Goal: Communication & Community: Answer question/provide support

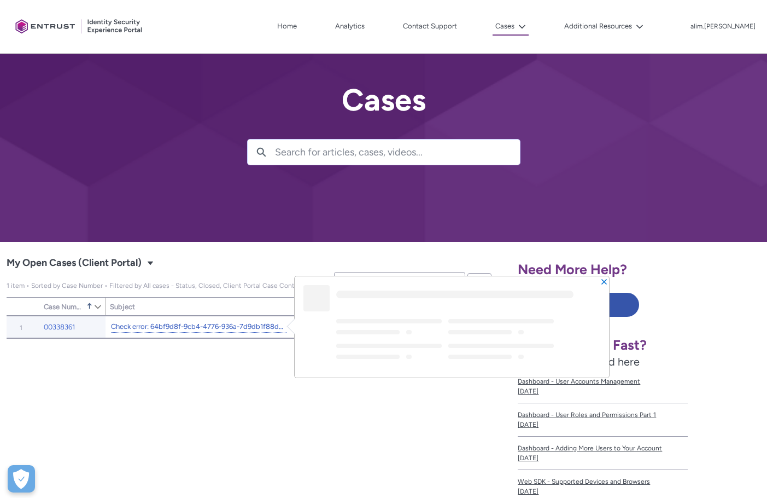
click at [149, 331] on link "Check error: 64bf9d8f-9cb4-4776-936a-7d9db1f88d02" at bounding box center [199, 326] width 176 height 11
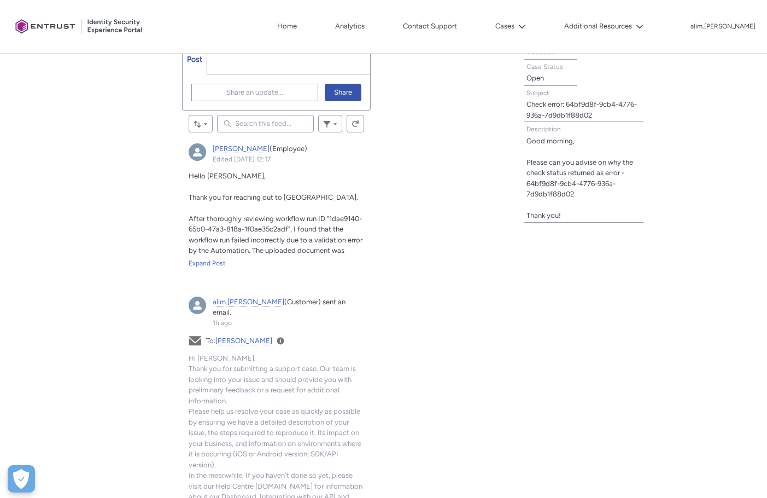
scroll to position [383, 0]
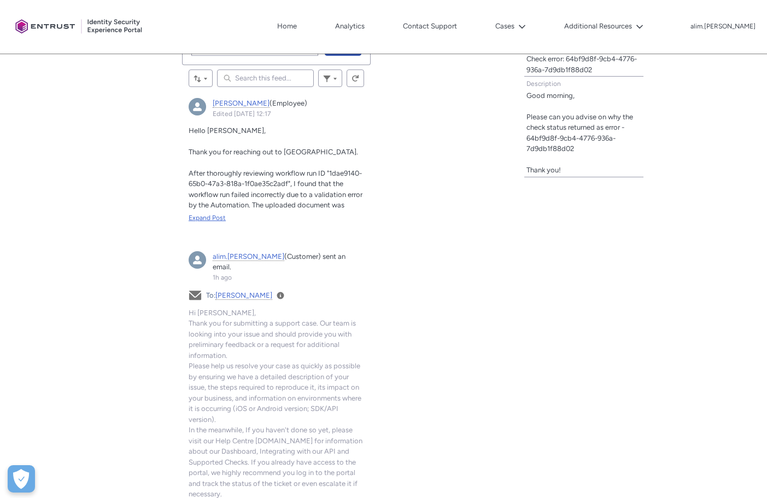
click at [212, 217] on div "Expand Post" at bounding box center [277, 218] width 176 height 10
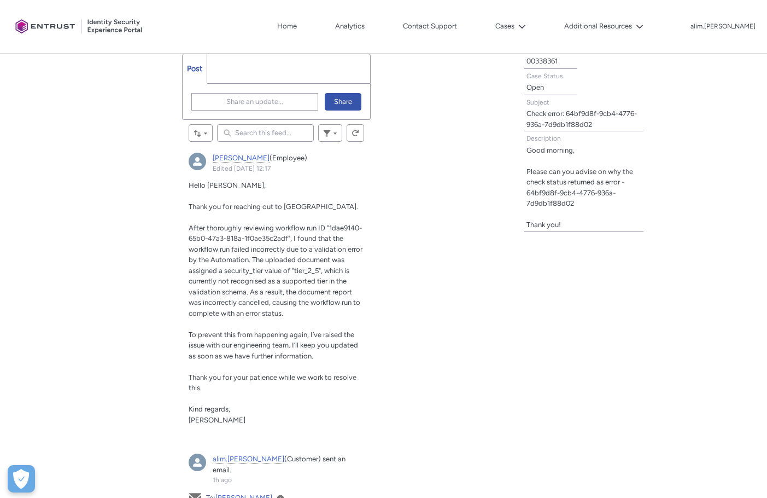
scroll to position [274, 0]
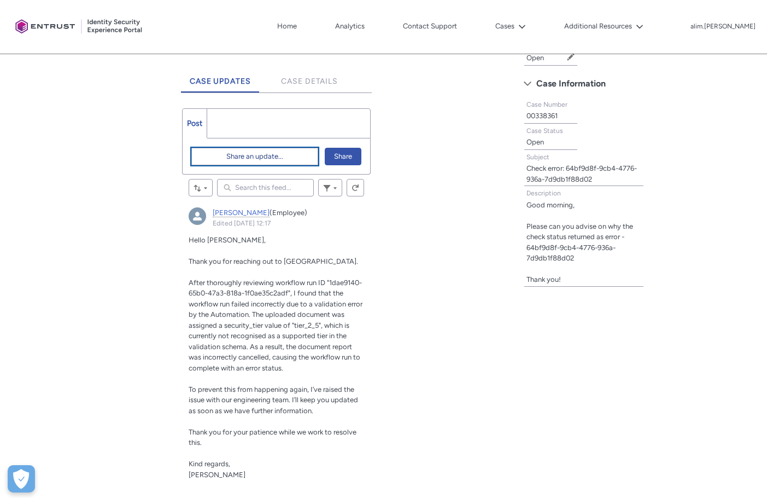
click at [270, 160] on span "Share an update..." at bounding box center [254, 156] width 57 height 16
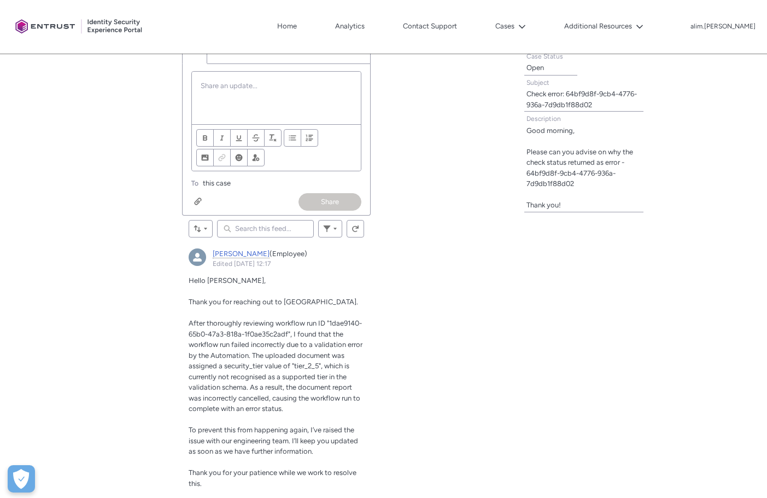
scroll to position [328, 0]
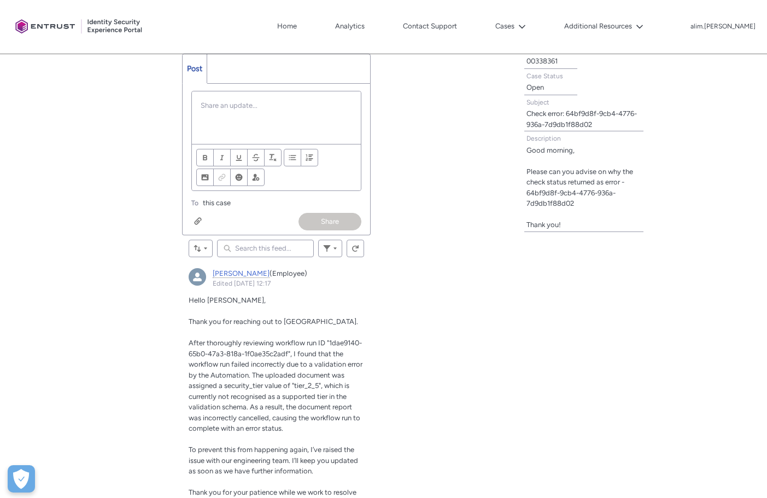
click at [271, 100] on div "Chatter Publisher" at bounding box center [277, 117] width 170 height 53
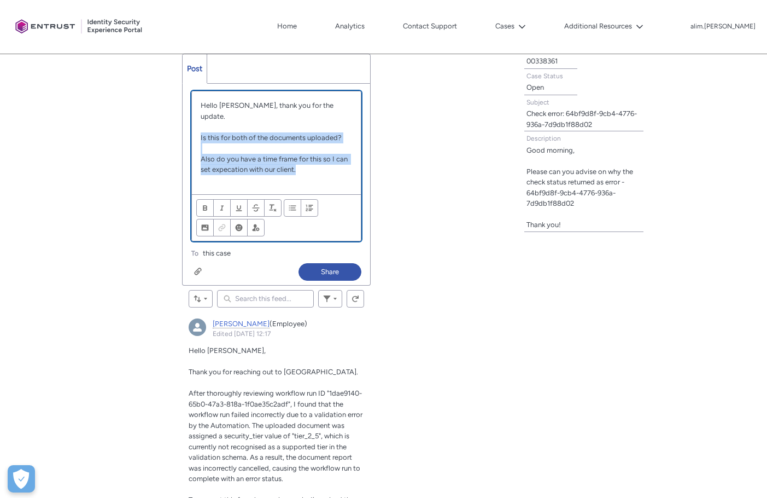
drag, startPoint x: 309, startPoint y: 159, endPoint x: 190, endPoint y: 130, distance: 122.9
click at [190, 127] on div "Review the errors on this page. Share an update... Hello [PERSON_NAME], thank y…" at bounding box center [277, 171] width 188 height 175
copy div "Is this for both of the documents uploaded? Also do you have a time frame for t…"
paste div "Chatter Publisher"
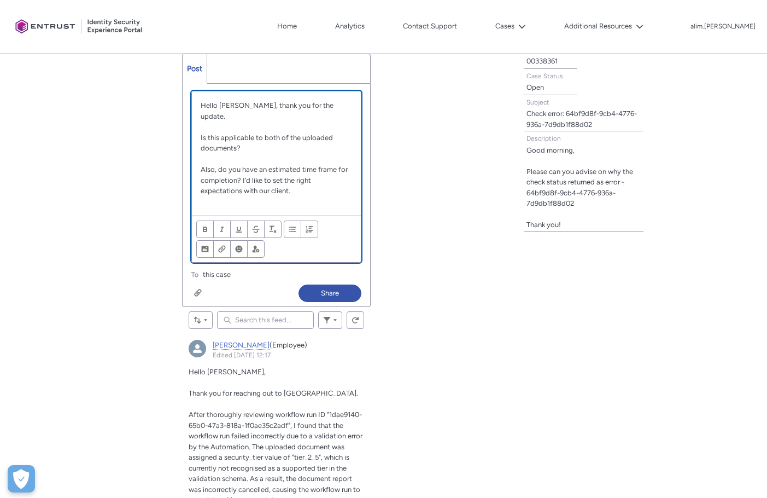
scroll to position [0, 0]
drag, startPoint x: 236, startPoint y: 167, endPoint x: 334, endPoint y: 156, distance: 98.0
click at [334, 164] on p "Also, do you have an estimated time frame for completion? I’d like to set the r…" at bounding box center [277, 180] width 152 height 32
click at [232, 164] on p "Also, do you have an estimated time frame for completion? I’d like to set the r…" at bounding box center [277, 180] width 152 height 32
drag, startPoint x: 240, startPoint y: 166, endPoint x: 318, endPoint y: 158, distance: 79.2
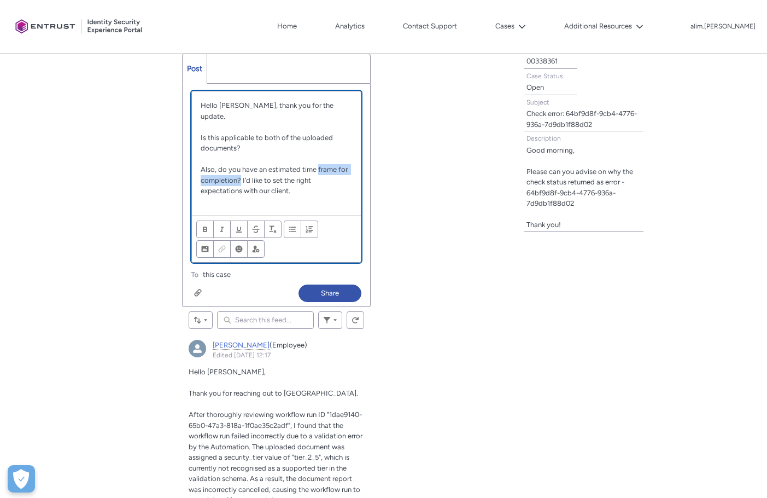
click at [318, 164] on p "Also, do you have an estimated time frame for completion? I’d like to set the r…" at bounding box center [277, 180] width 152 height 32
click at [247, 164] on p "Also, do you have an estimated time frame for completion? I’d like to set the r…" at bounding box center [277, 180] width 152 height 32
drag, startPoint x: 236, startPoint y: 166, endPoint x: 185, endPoint y: 166, distance: 50.9
click at [185, 166] on div "Review the errors on this page. Share an update... Hello [PERSON_NAME], thank y…" at bounding box center [277, 182] width 188 height 196
drag, startPoint x: 247, startPoint y: 181, endPoint x: 212, endPoint y: 167, distance: 37.8
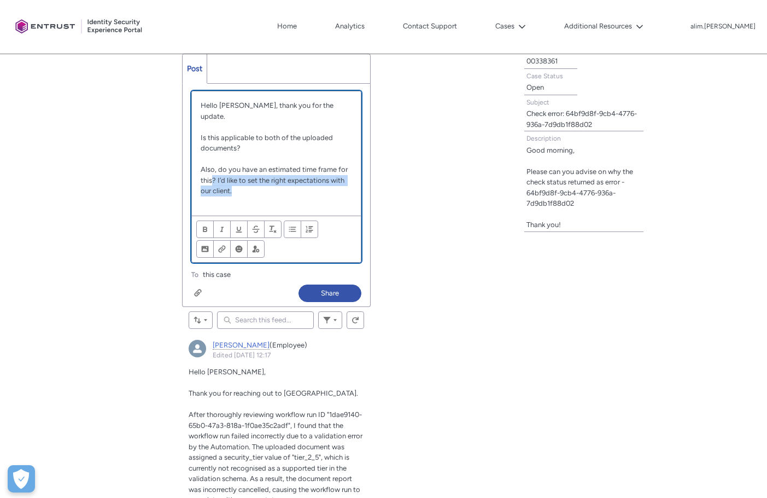
click at [212, 167] on p "Also, do you have an estimated time frame for this? I’d like to set the right e…" at bounding box center [277, 180] width 152 height 32
click at [342, 277] on div "Review the errors on this page. Share an update... Hello [PERSON_NAME], thank y…" at bounding box center [277, 195] width 188 height 222
click at [295, 196] on p "Chatter Publisher" at bounding box center [277, 201] width 152 height 11
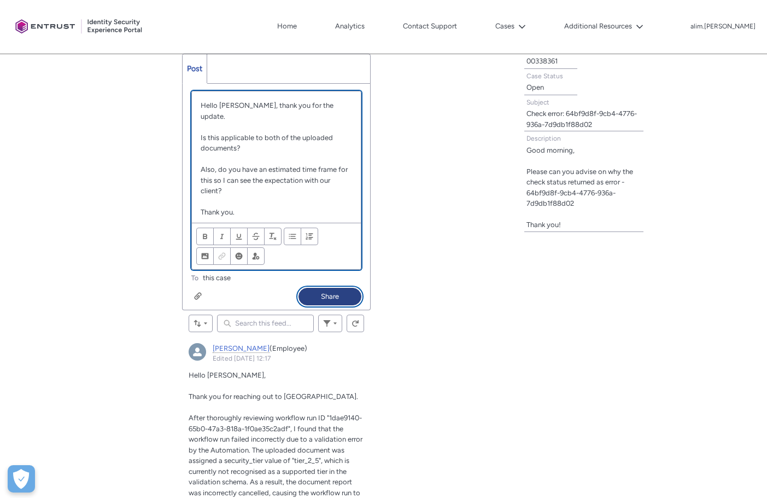
drag, startPoint x: 329, startPoint y: 294, endPoint x: 374, endPoint y: 261, distance: 56.0
click at [329, 294] on button "Share" at bounding box center [330, 297] width 63 height 18
